Goal: Task Accomplishment & Management: Use online tool/utility

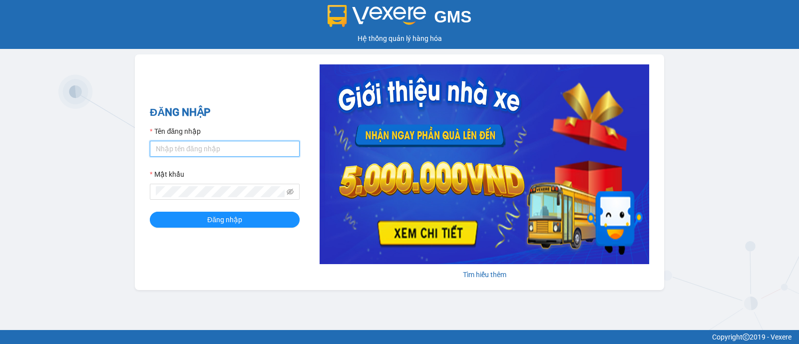
click at [181, 146] on input "Tên đăng nhập" at bounding box center [225, 149] width 150 height 16
type input "kimngan.namhailimo"
click at [252, 201] on form "Tên đăng nhập kimngan.[PERSON_NAME] khẩu Đăng nhập" at bounding box center [225, 177] width 150 height 102
click at [150, 212] on button "Đăng nhập" at bounding box center [225, 220] width 150 height 16
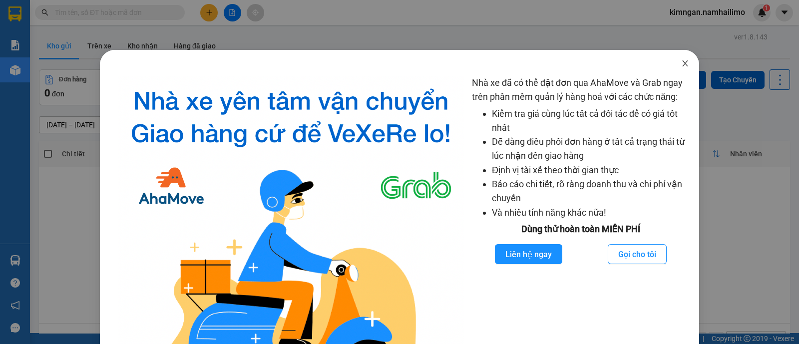
click at [682, 63] on icon "close" at bounding box center [684, 63] width 5 height 6
